Goal: Use online tool/utility: Use online tool/utility

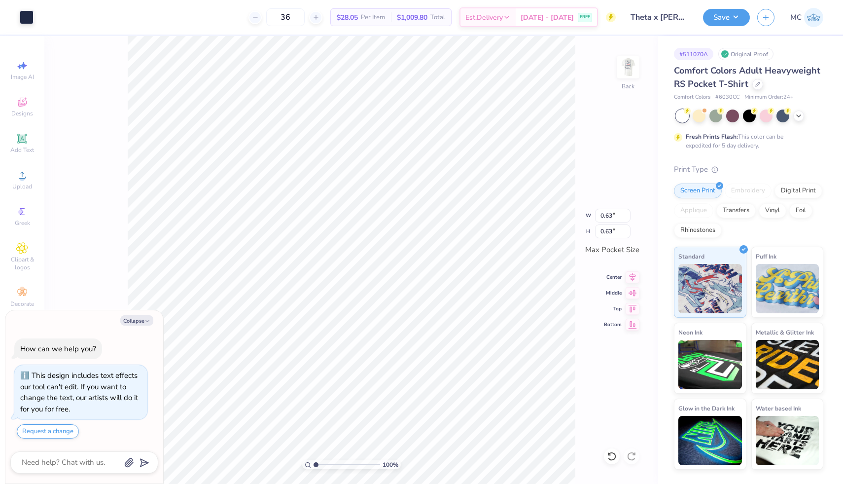
type textarea "x"
click at [632, 70] on img at bounding box center [628, 66] width 39 height 39
click at [642, 63] on div "100 % Front" at bounding box center [351, 260] width 614 height 448
type textarea "x"
